Goal: Task Accomplishment & Management: Manage account settings

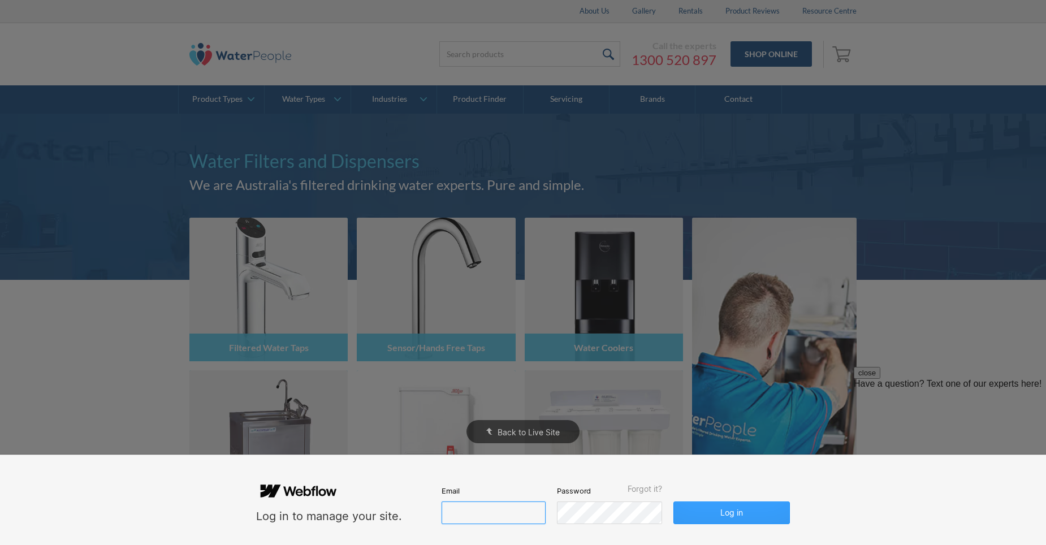
type input "[PERSON_NAME][EMAIL_ADDRESS][DOMAIN_NAME]"
click at [721, 512] on button "Log in" at bounding box center [731, 512] width 116 height 23
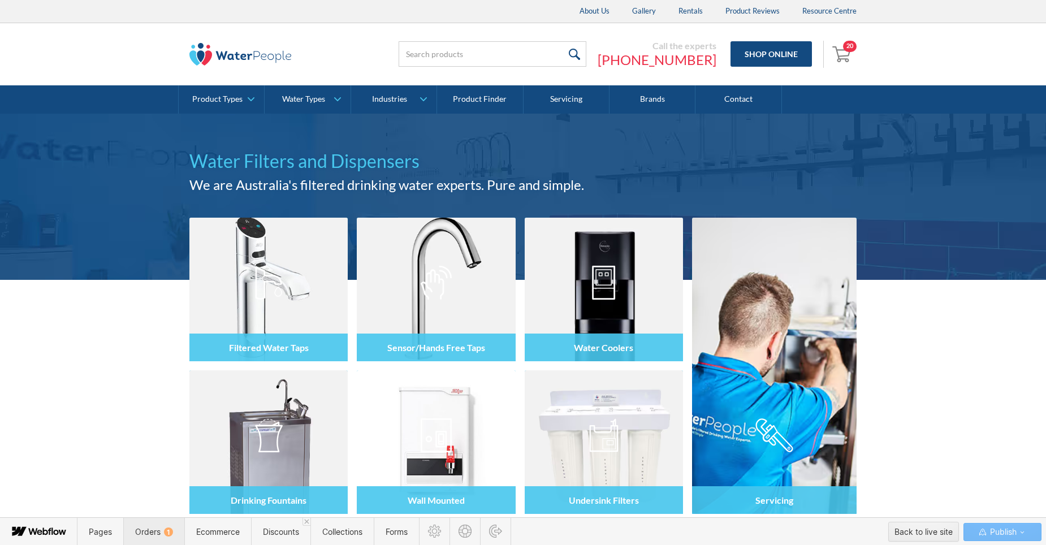
click at [154, 530] on span "Orders 1" at bounding box center [154, 532] width 38 height 10
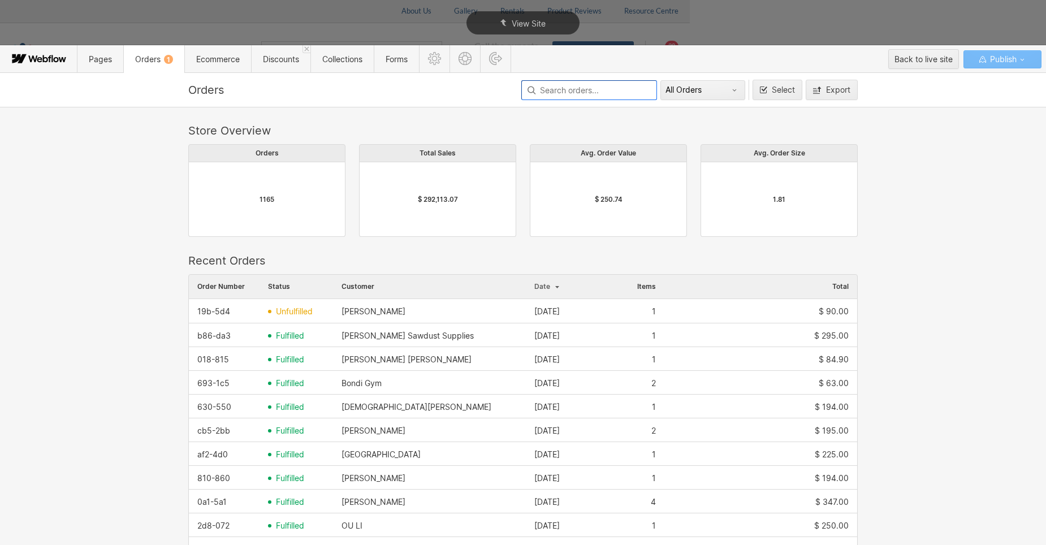
scroll to position [610, 661]
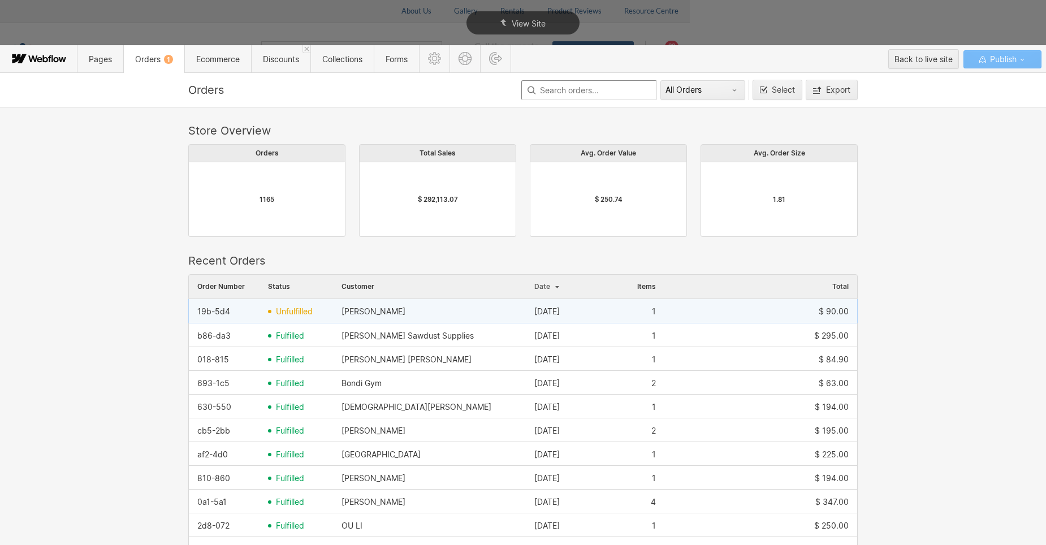
click at [376, 306] on div "[PERSON_NAME]" at bounding box center [429, 311] width 193 height 18
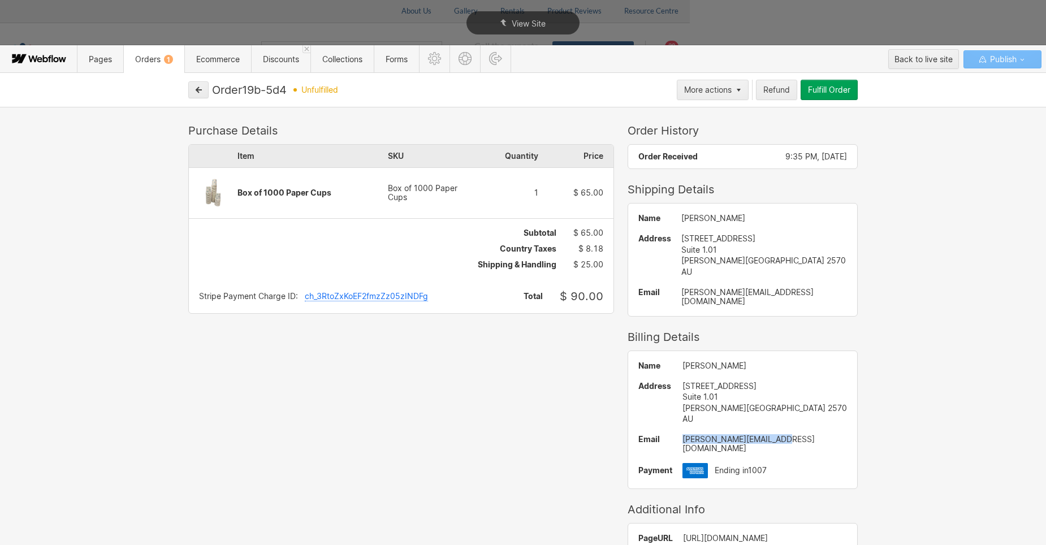
drag, startPoint x: 782, startPoint y: 431, endPoint x: 683, endPoint y: 431, distance: 98.9
click at [683, 435] on div "[PERSON_NAME][EMAIL_ADDRESS][DOMAIN_NAME]" at bounding box center [764, 444] width 165 height 18
drag, startPoint x: 683, startPoint y: 431, endPoint x: 714, endPoint y: 430, distance: 30.6
copy div "[PERSON_NAME][EMAIL_ADDRESS][DOMAIN_NAME]"
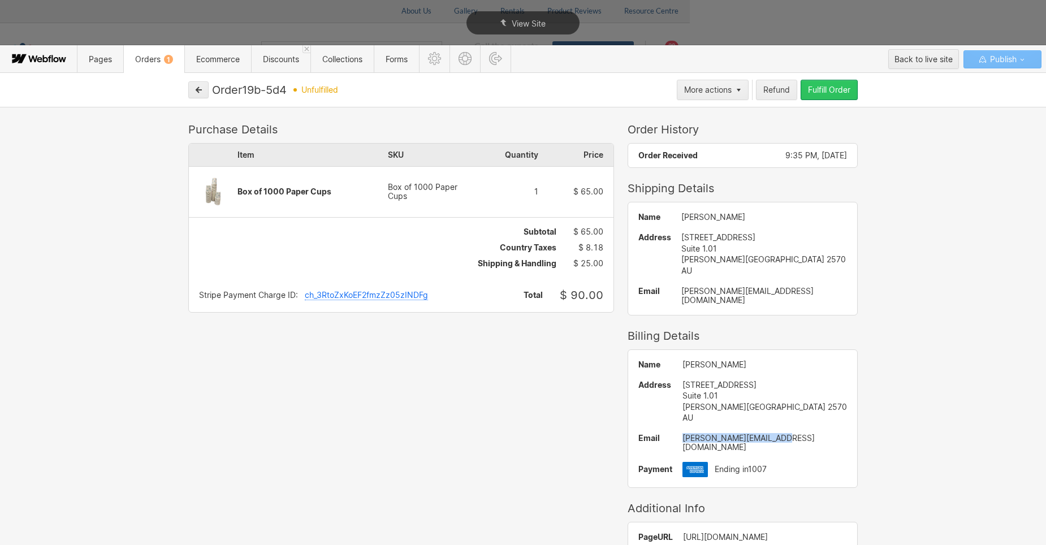
click at [830, 92] on div "Fulfill Order" at bounding box center [829, 89] width 42 height 9
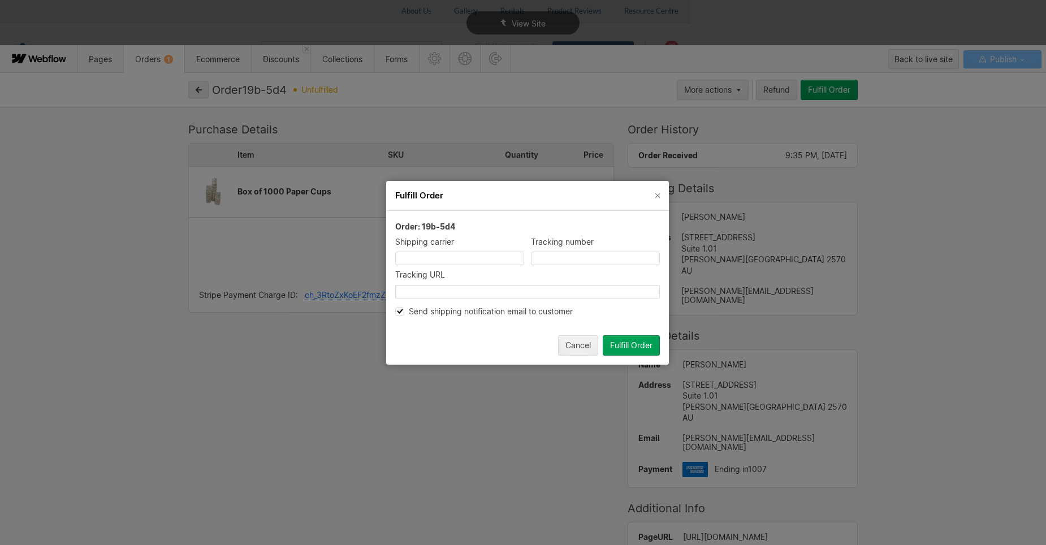
click at [460, 258] on input at bounding box center [459, 259] width 129 height 14
click at [642, 339] on button "Fulfill Order" at bounding box center [631, 345] width 57 height 20
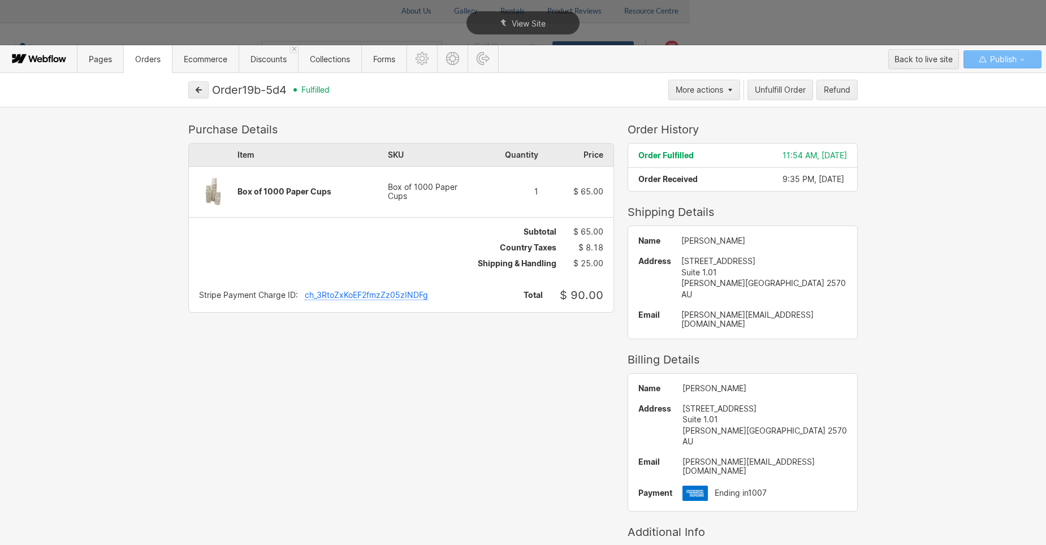
click at [151, 59] on span "Orders" at bounding box center [147, 59] width 25 height 10
click at [198, 91] on icon "button" at bounding box center [199, 90] width 6 height 6
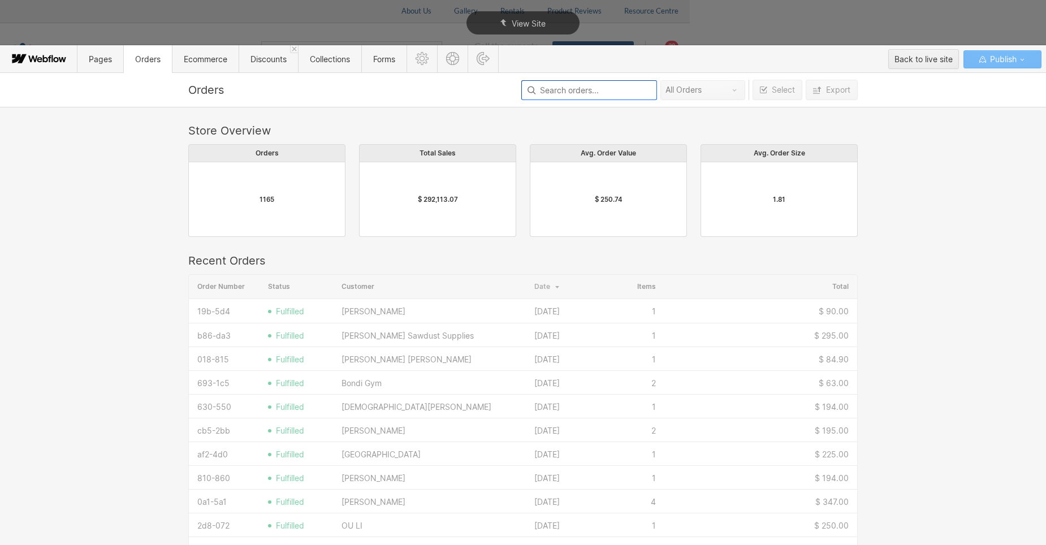
scroll to position [610, 661]
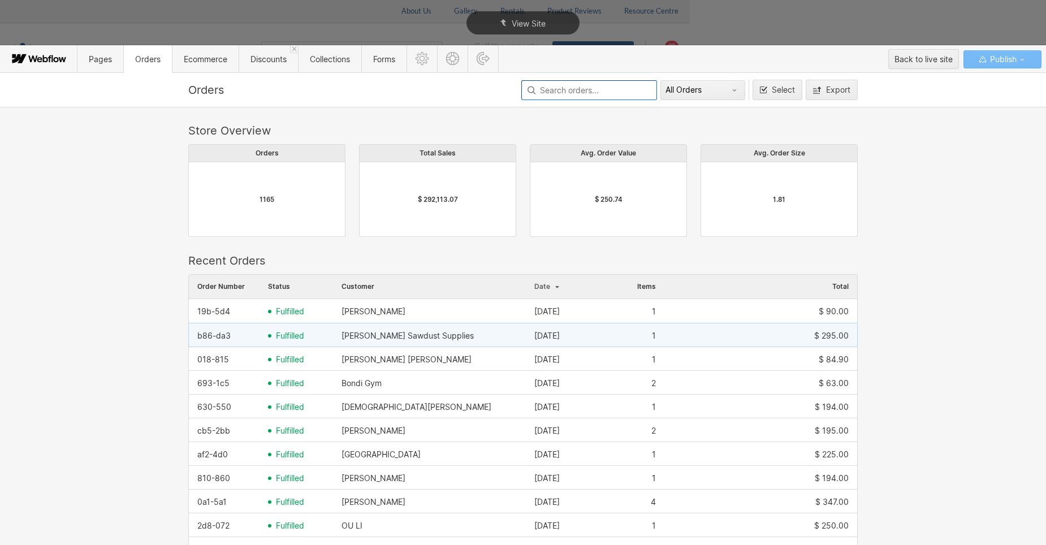
click at [363, 340] on div "[PERSON_NAME] Sawdust Supplies" at bounding box center [407, 335] width 132 height 9
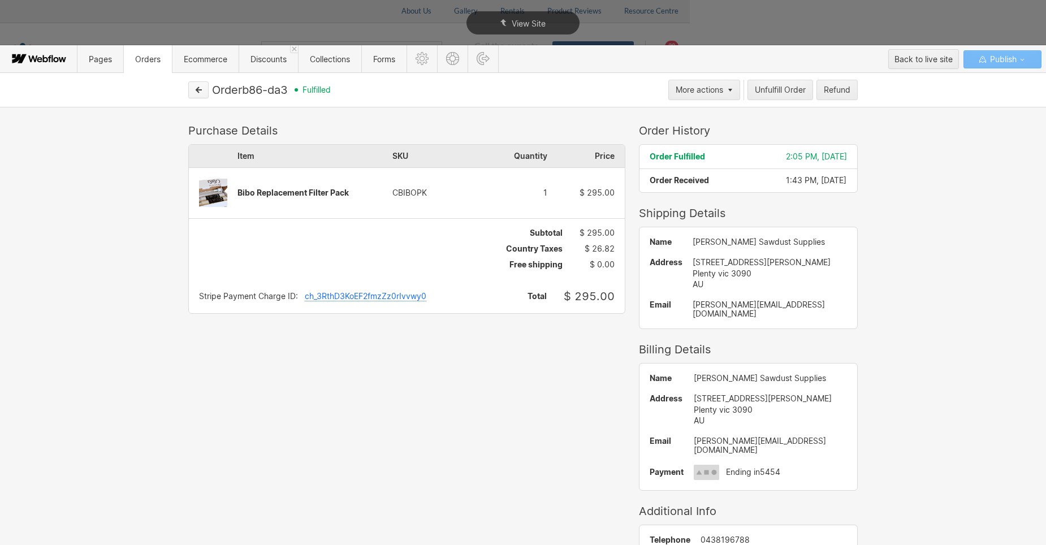
click at [199, 88] on icon "button" at bounding box center [199, 90] width 6 height 6
